Goal: Transaction & Acquisition: Purchase product/service

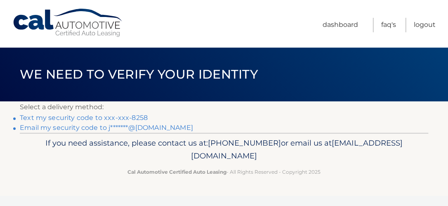
click at [120, 115] on link "Text my security code to xxx-xxx-8258" at bounding box center [84, 118] width 128 height 8
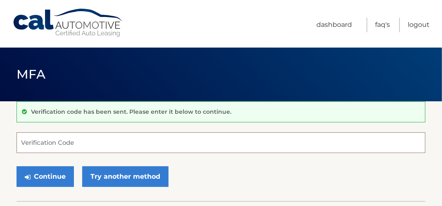
click at [172, 143] on input "Verification Code" at bounding box center [221, 142] width 409 height 21
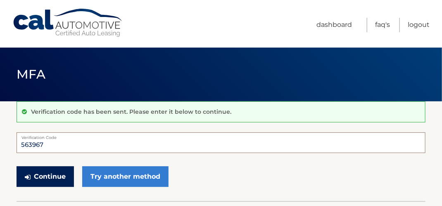
type input "563967"
click at [50, 173] on button "Continue" at bounding box center [45, 176] width 57 height 21
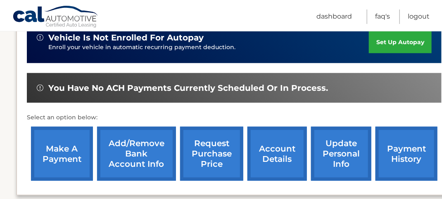
scroll to position [248, 0]
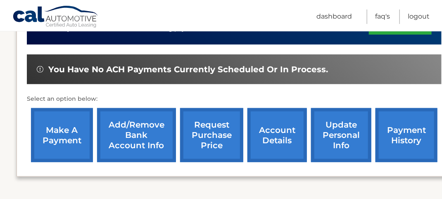
click at [71, 121] on link "make a payment" at bounding box center [62, 135] width 62 height 54
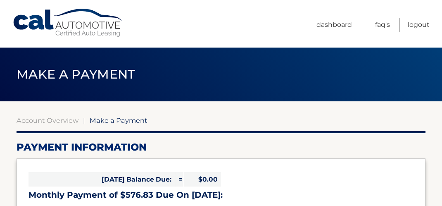
select select "MGNjOTE5ZTktMTZkOS00MzA1LWI3NDMtM2Y5OTk1ODY3OTYw"
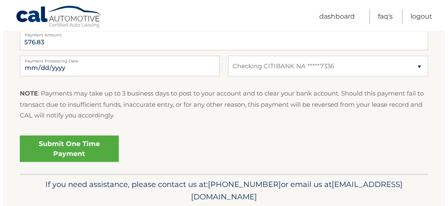
scroll to position [371, 0]
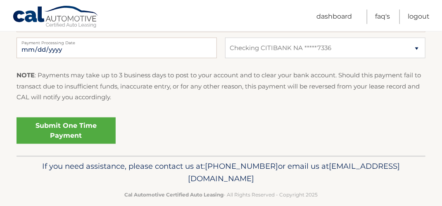
click at [72, 125] on link "Submit One Time Payment" at bounding box center [66, 130] width 99 height 26
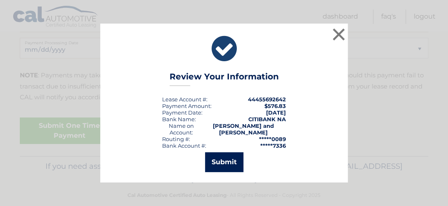
click at [227, 160] on button "Submit" at bounding box center [224, 162] width 38 height 20
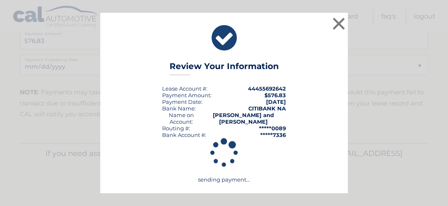
scroll to position [354, 0]
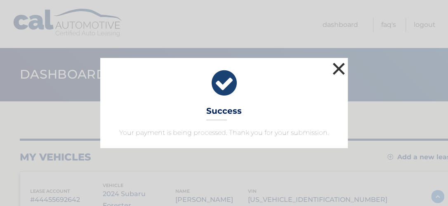
click at [339, 66] on button "×" at bounding box center [339, 68] width 17 height 17
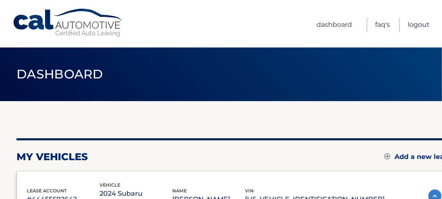
click at [419, 21] on link "Logout" at bounding box center [418, 25] width 22 height 14
